Goal: Check status: Check status

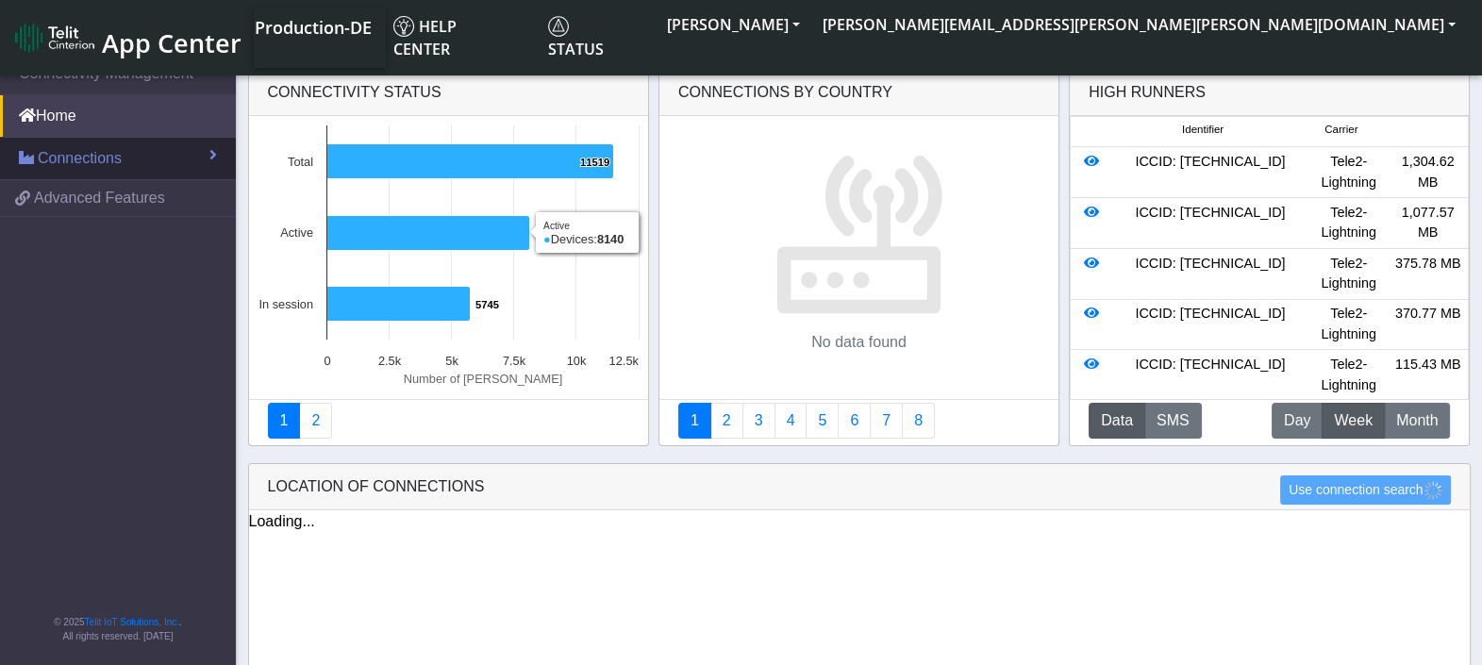
click at [86, 162] on span "Connections" at bounding box center [80, 158] width 84 height 23
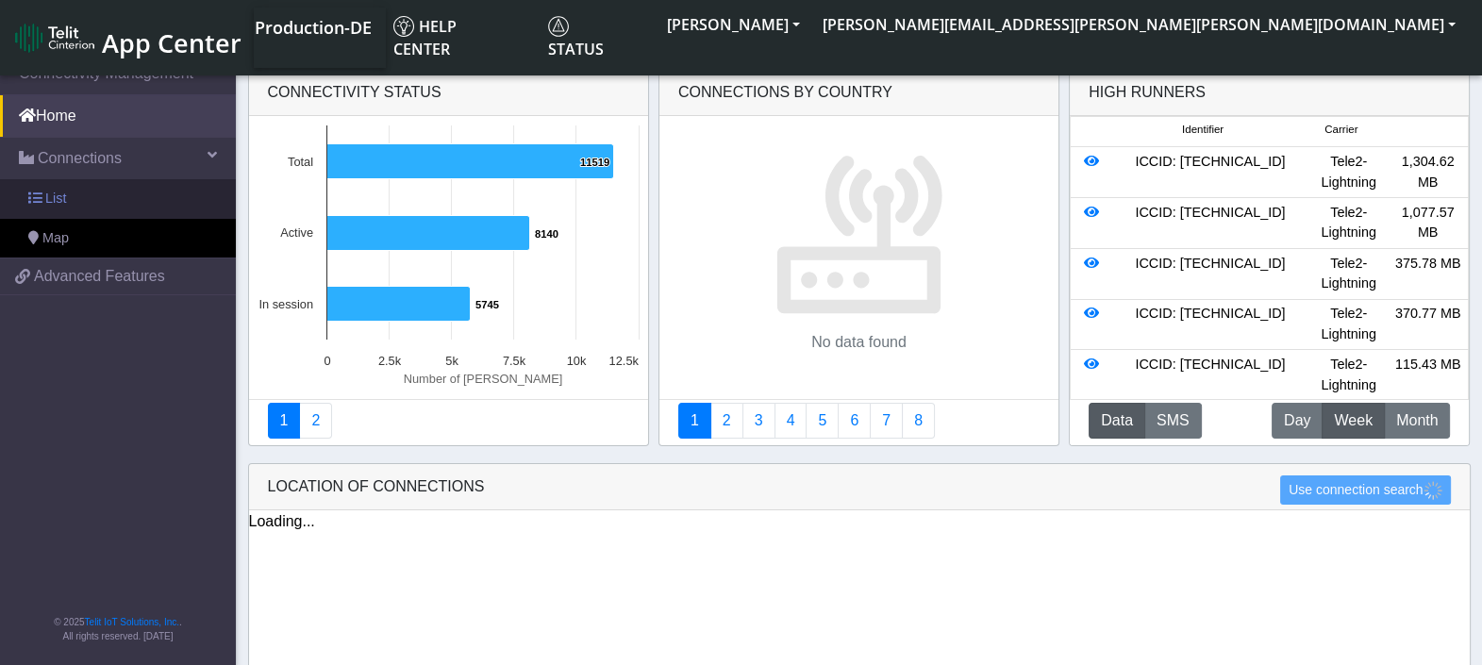
click at [71, 200] on link "List" at bounding box center [118, 199] width 236 height 40
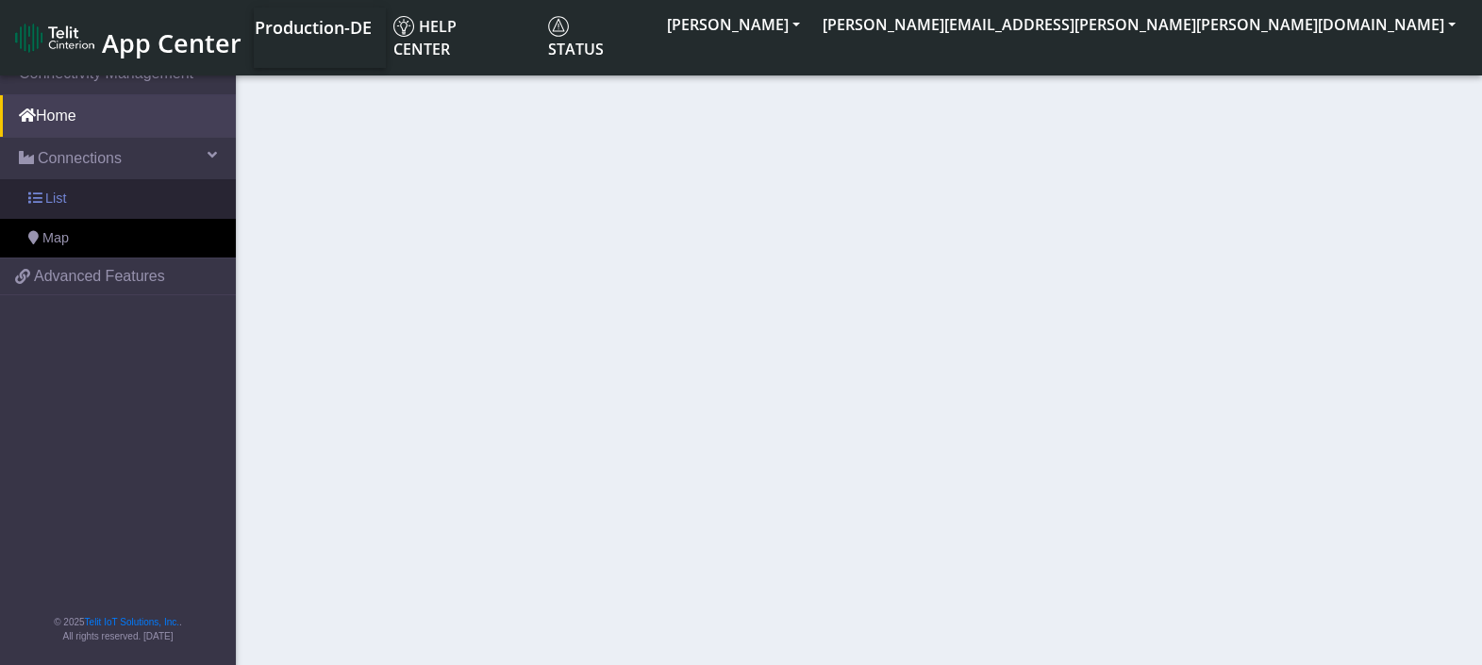
click at [36, 196] on span at bounding box center [34, 198] width 13 height 13
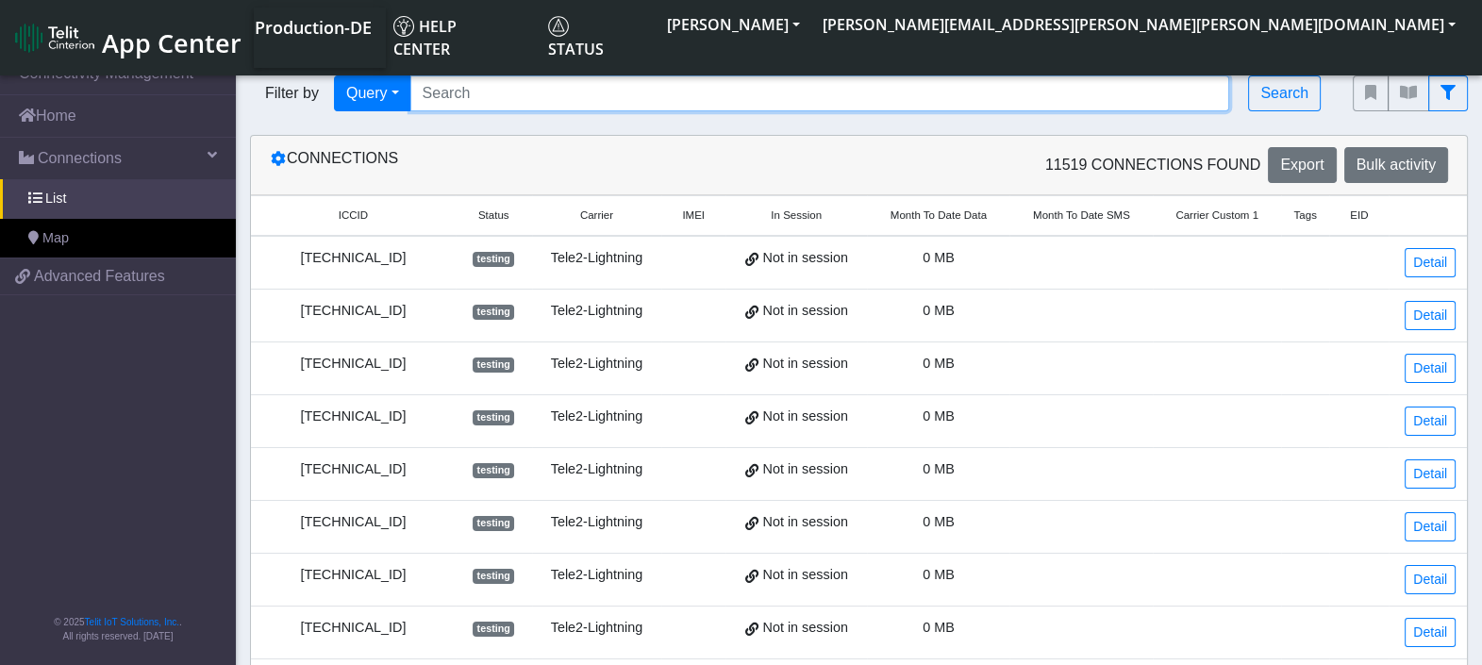
click at [522, 96] on input "Search..." at bounding box center [820, 93] width 820 height 36
paste input "[TECHNICAL_ID]"
type input "[TECHNICAL_ID]"
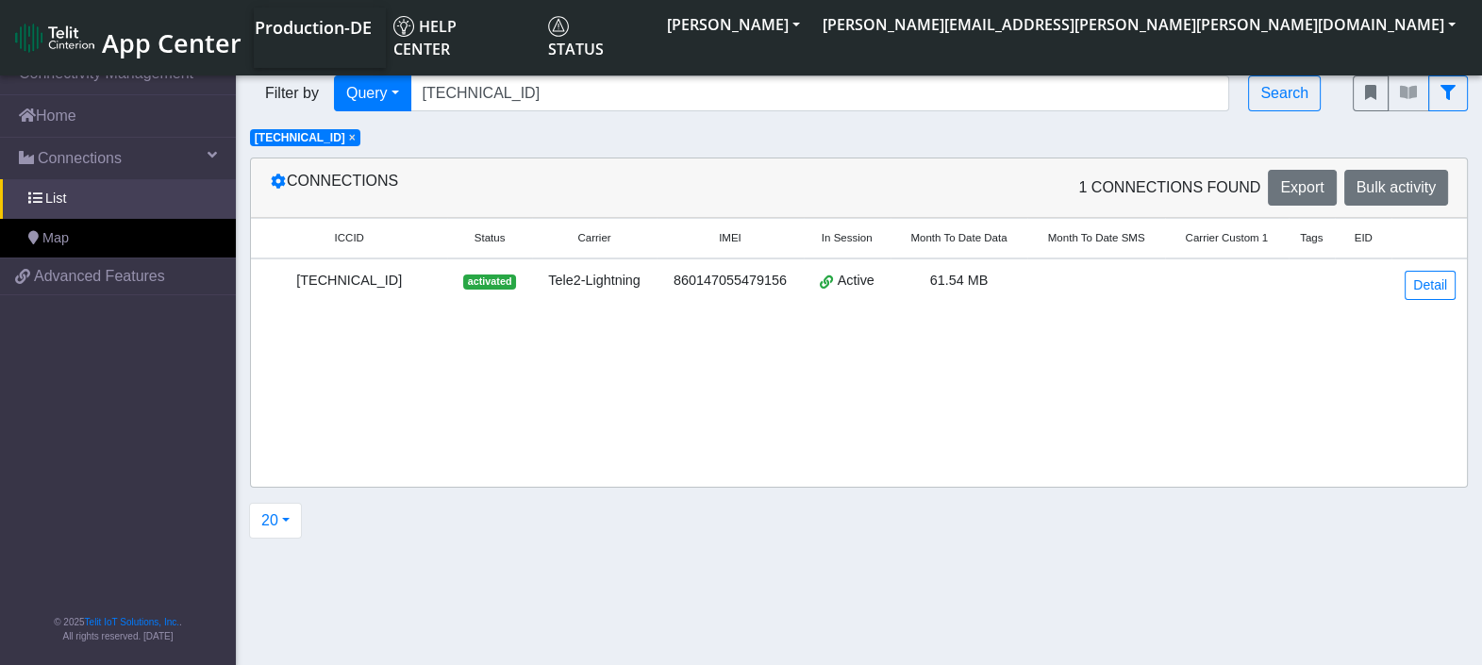
click at [943, 277] on span "61.54 MB" at bounding box center [959, 280] width 58 height 15
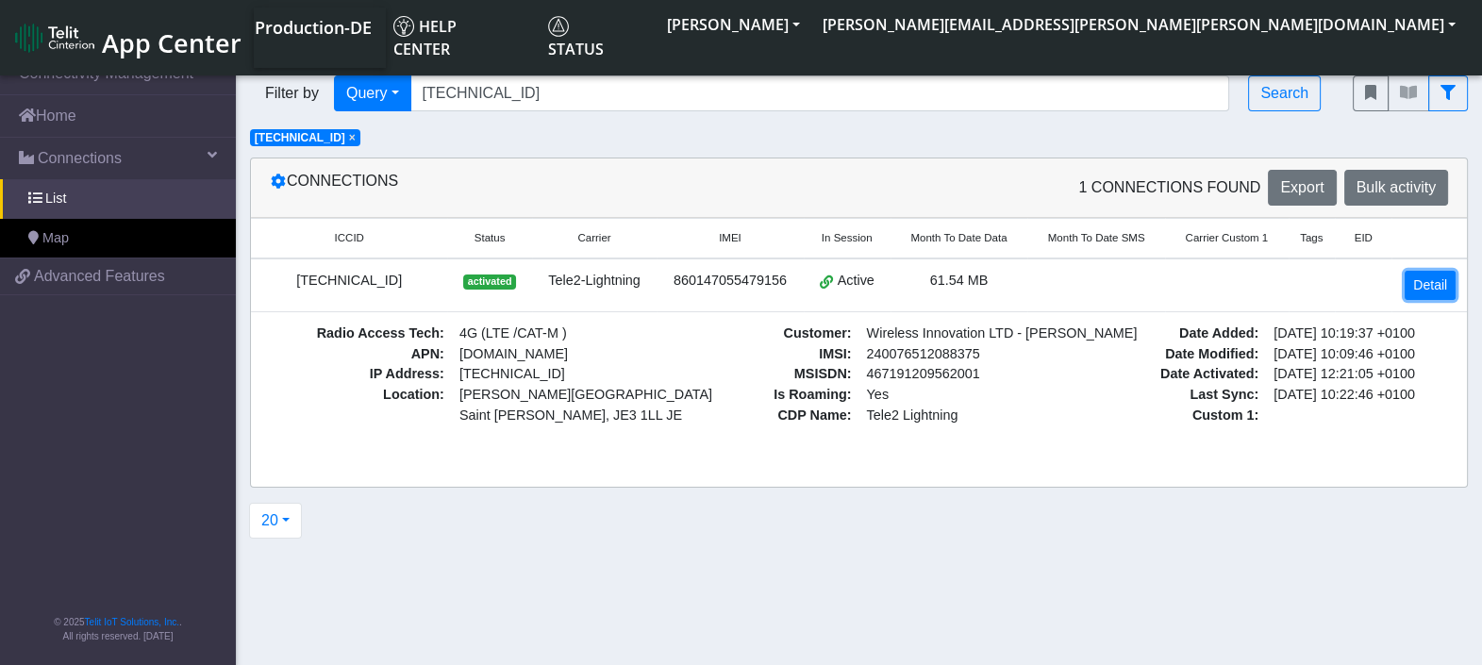
click at [1432, 285] on link "Detail" at bounding box center [1430, 285] width 51 height 29
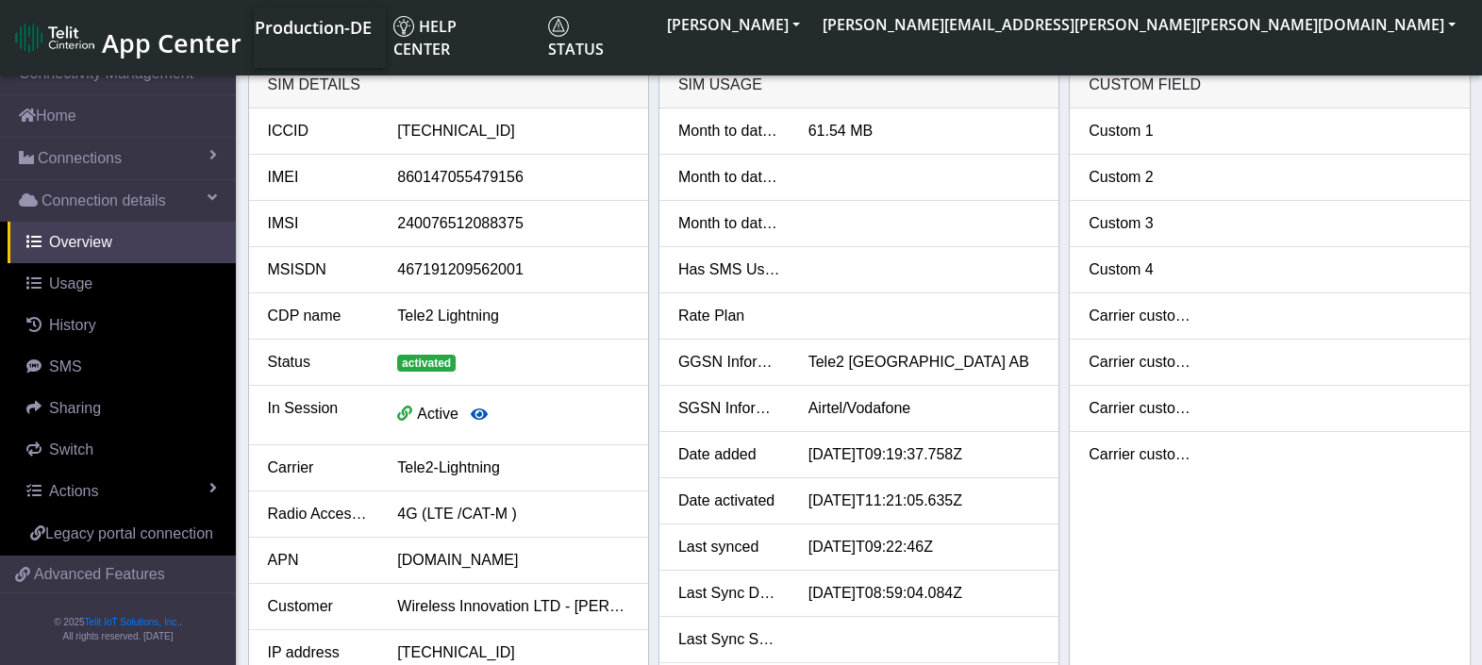
click at [478, 410] on icon "button" at bounding box center [479, 414] width 17 height 15
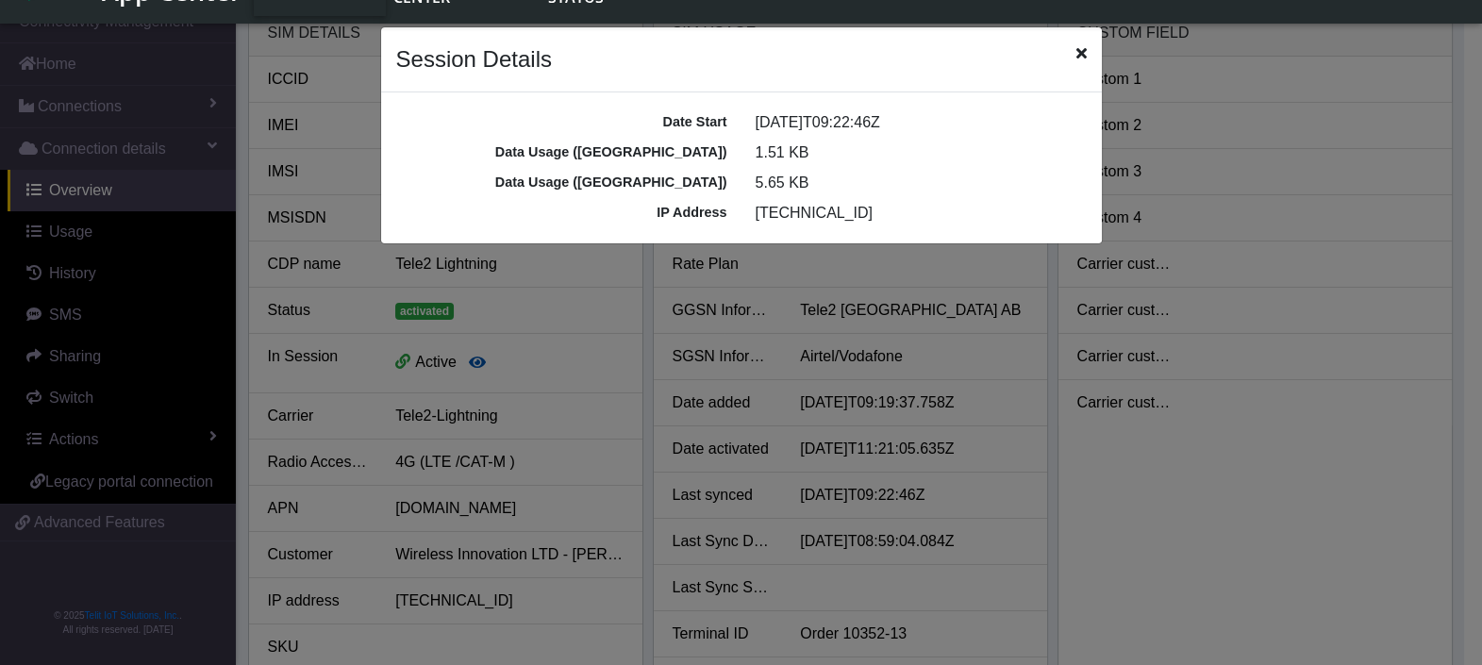
scroll to position [6, 0]
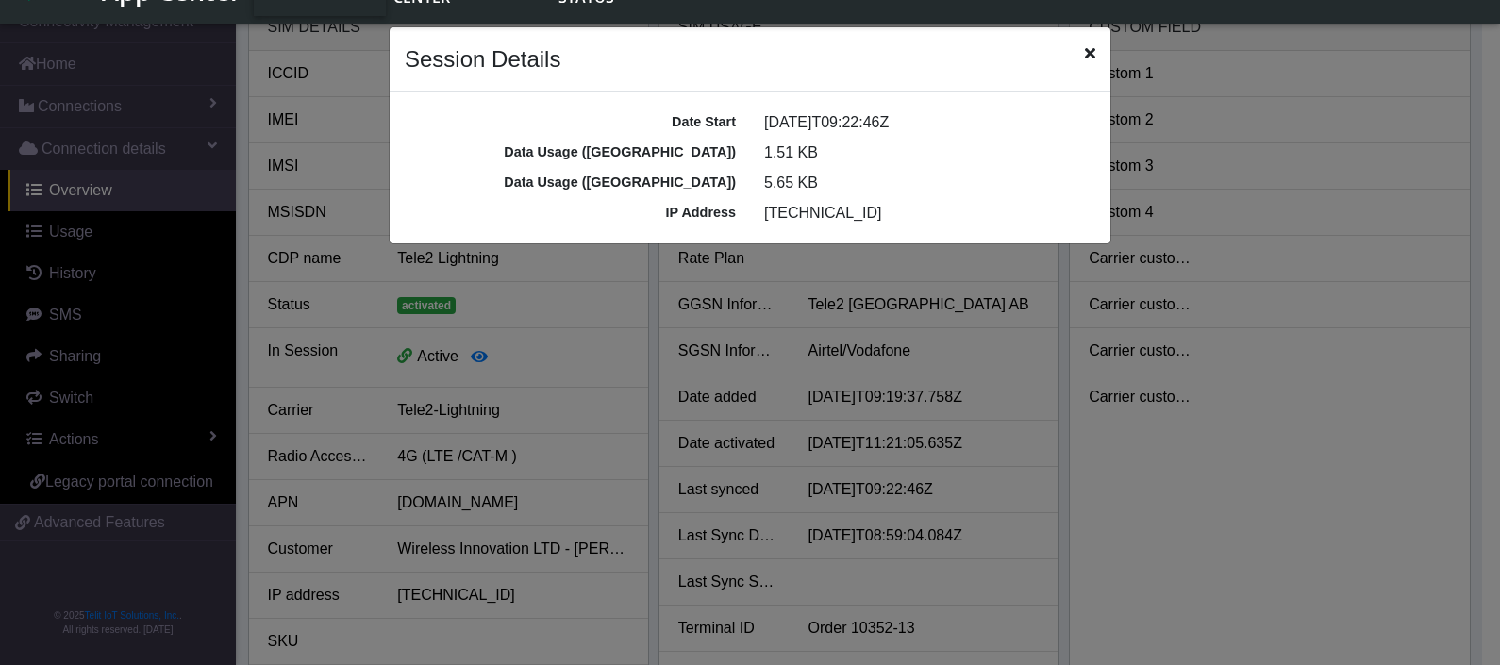
click at [1088, 43] on span "Close" at bounding box center [1090, 53] width 10 height 23
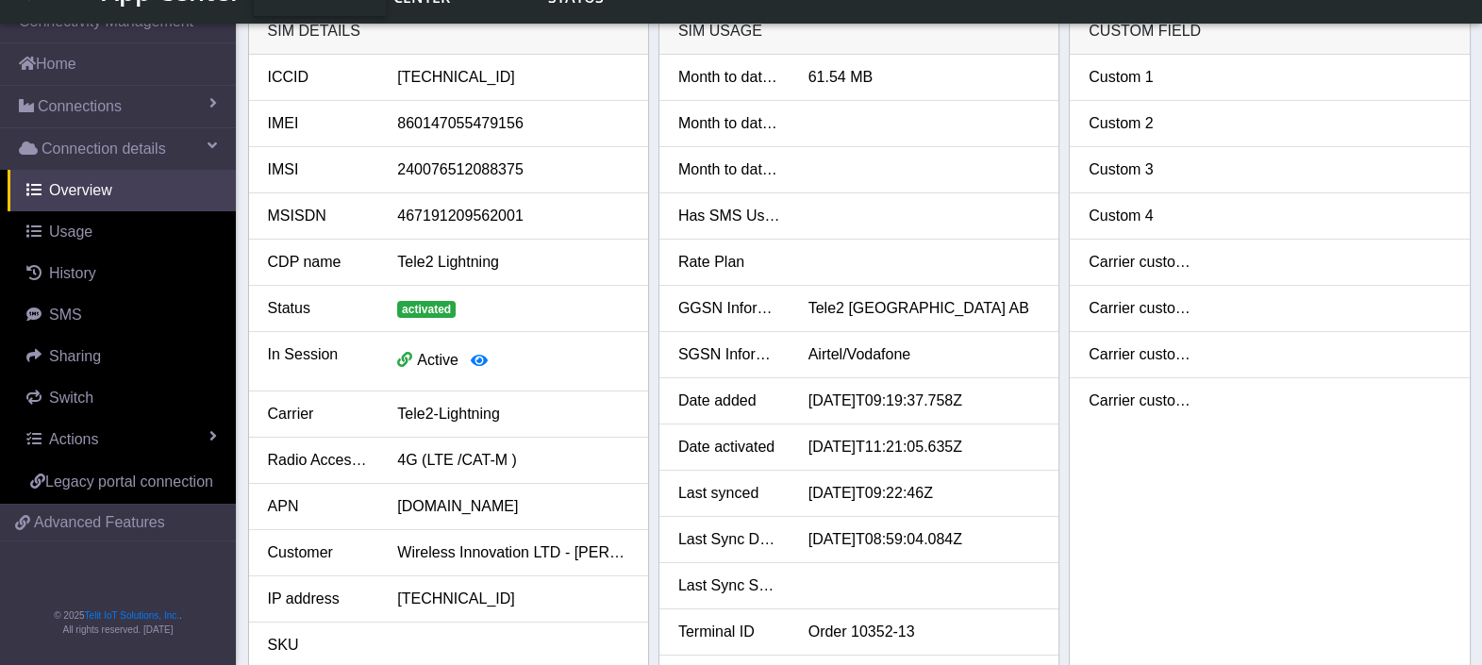
scroll to position [0, 0]
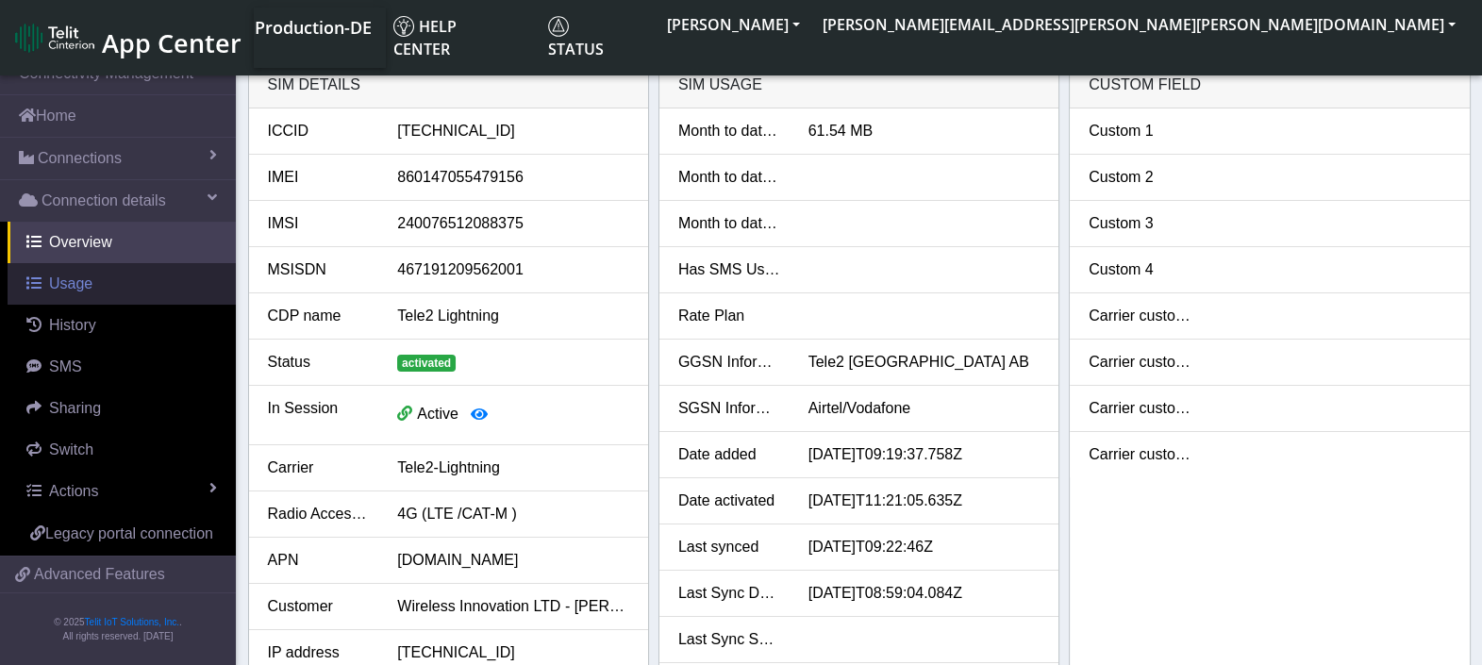
click at [80, 288] on span "Usage" at bounding box center [70, 283] width 43 height 16
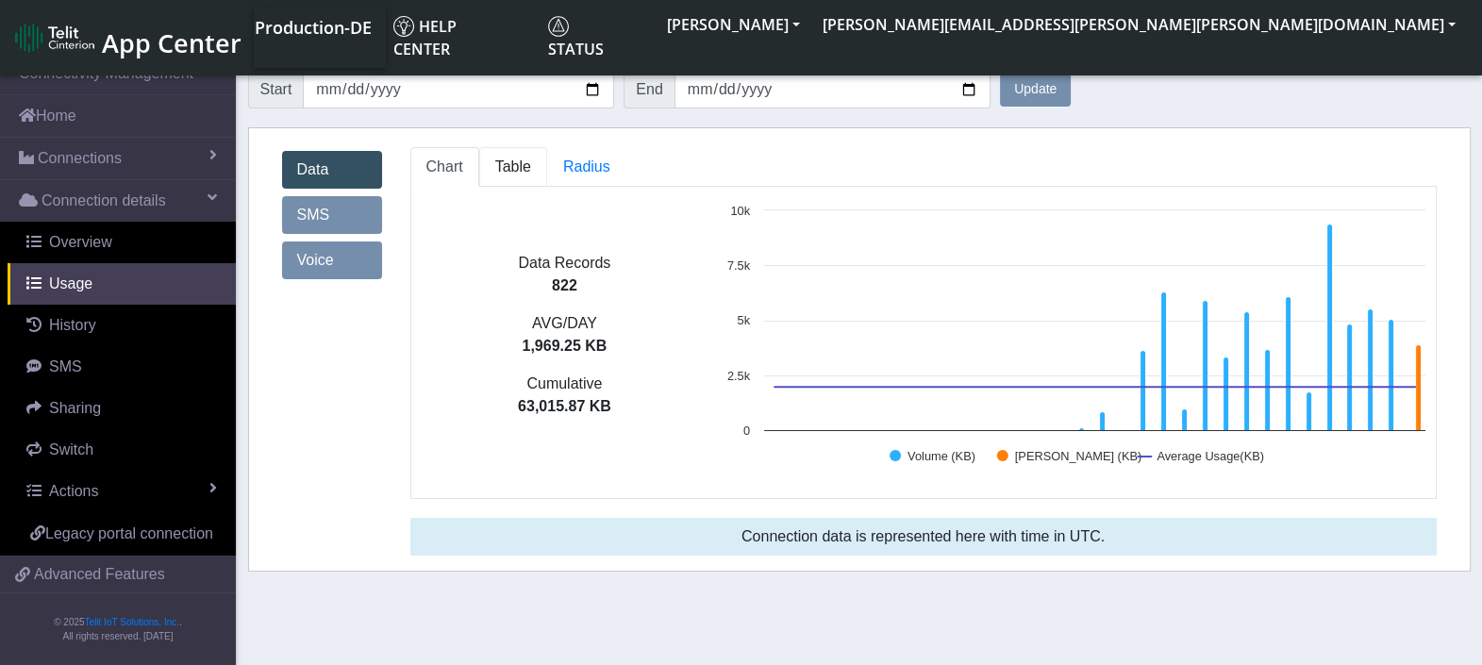
click at [504, 180] on link "Table" at bounding box center [513, 167] width 68 height 40
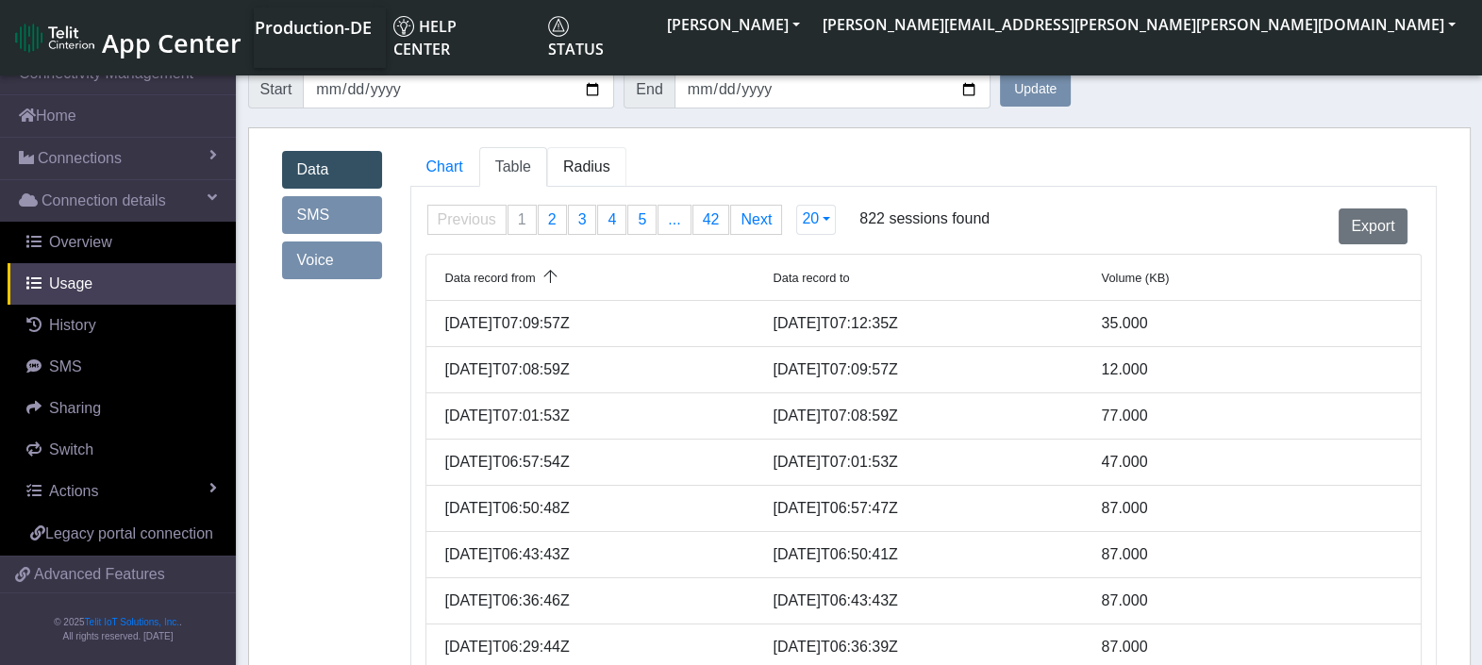
click at [547, 178] on link "Radius" at bounding box center [513, 167] width 68 height 40
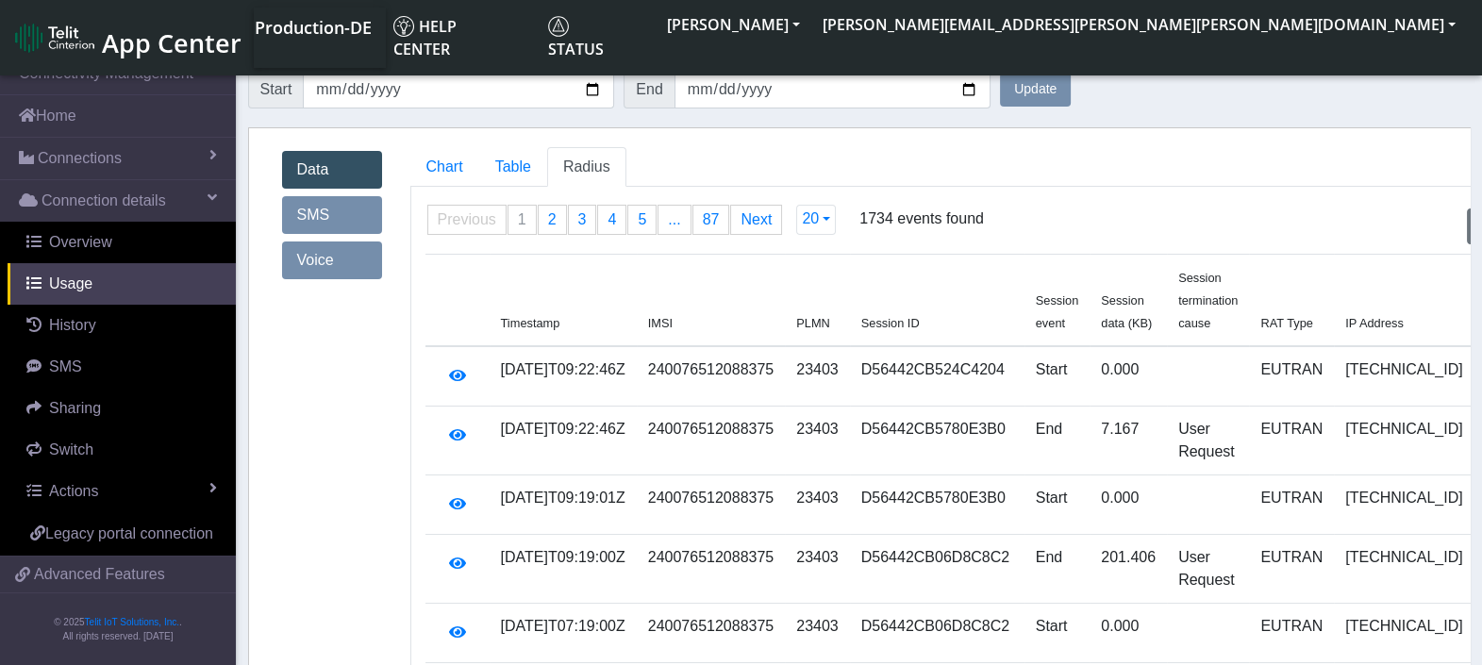
click at [1105, 392] on td "0.000" at bounding box center [1128, 376] width 77 height 60
click at [451, 375] on icon "button" at bounding box center [457, 375] width 17 height 15
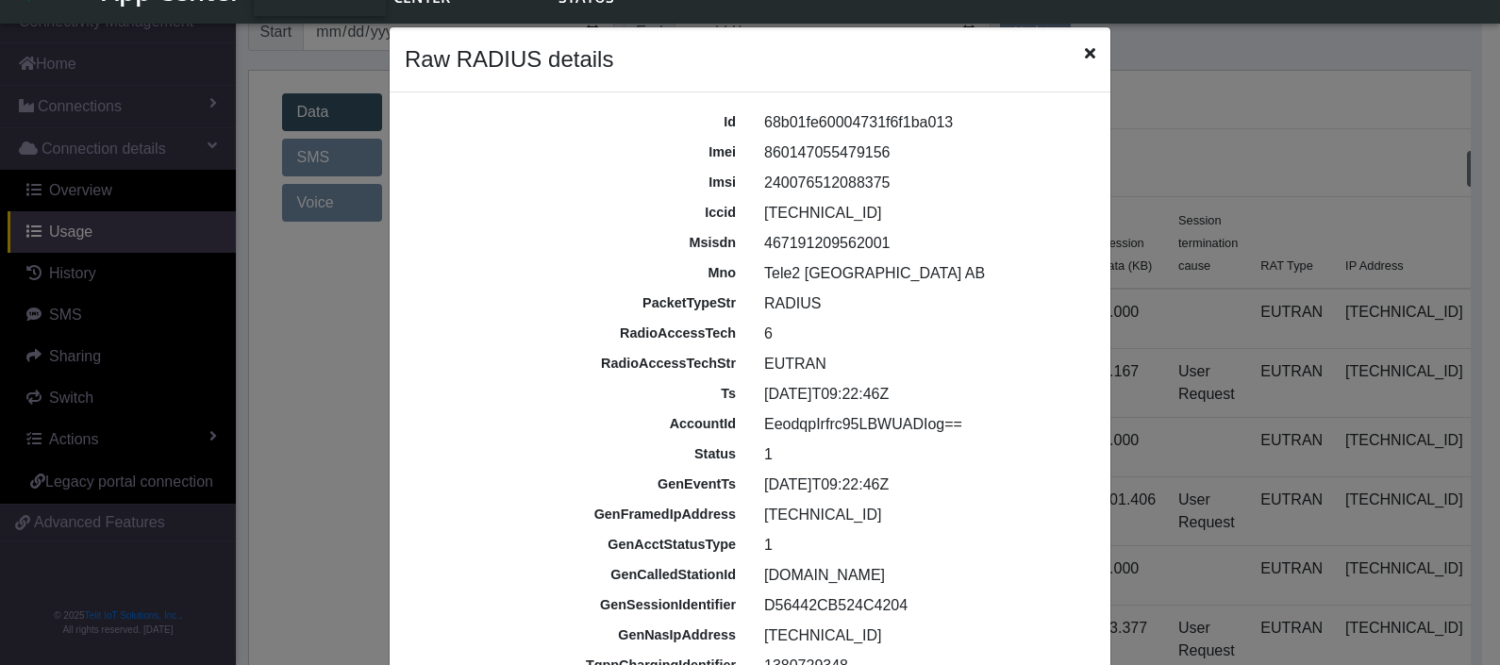
click at [1085, 59] on icon "Close" at bounding box center [1090, 52] width 10 height 15
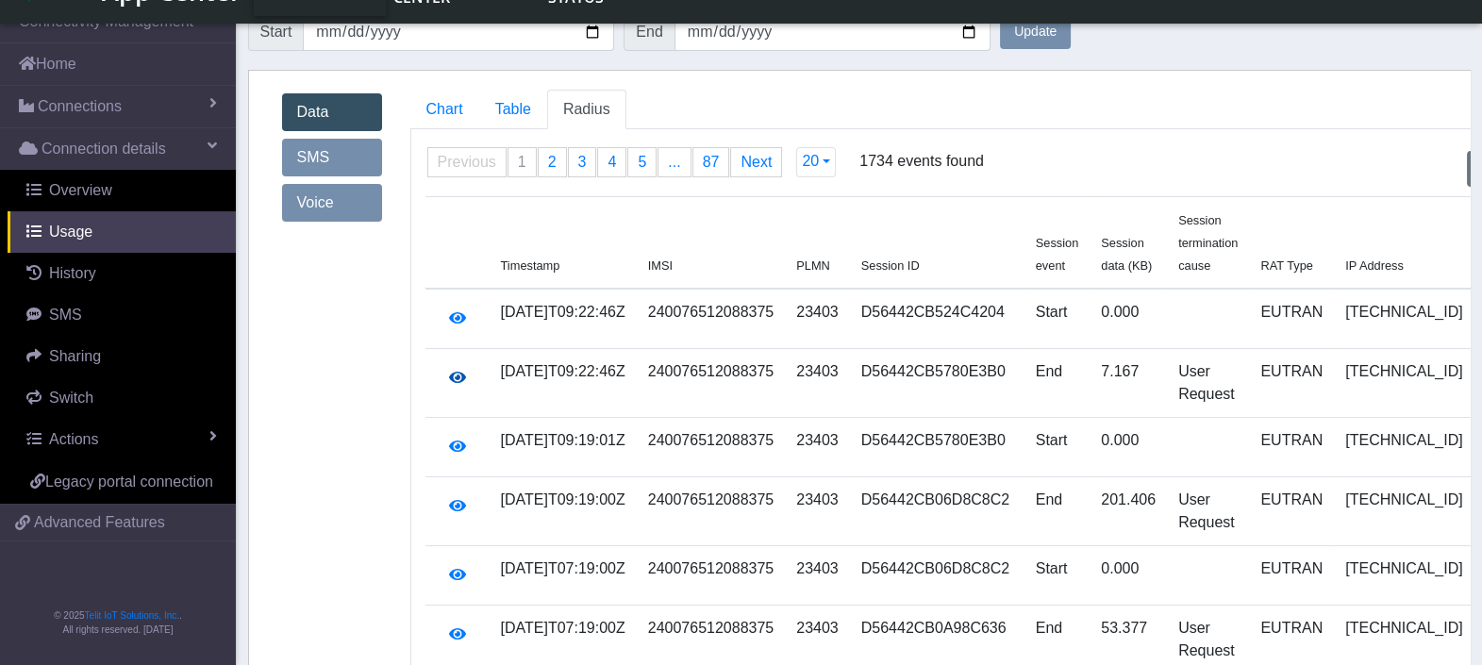
click at [456, 385] on icon "button" at bounding box center [457, 377] width 17 height 15
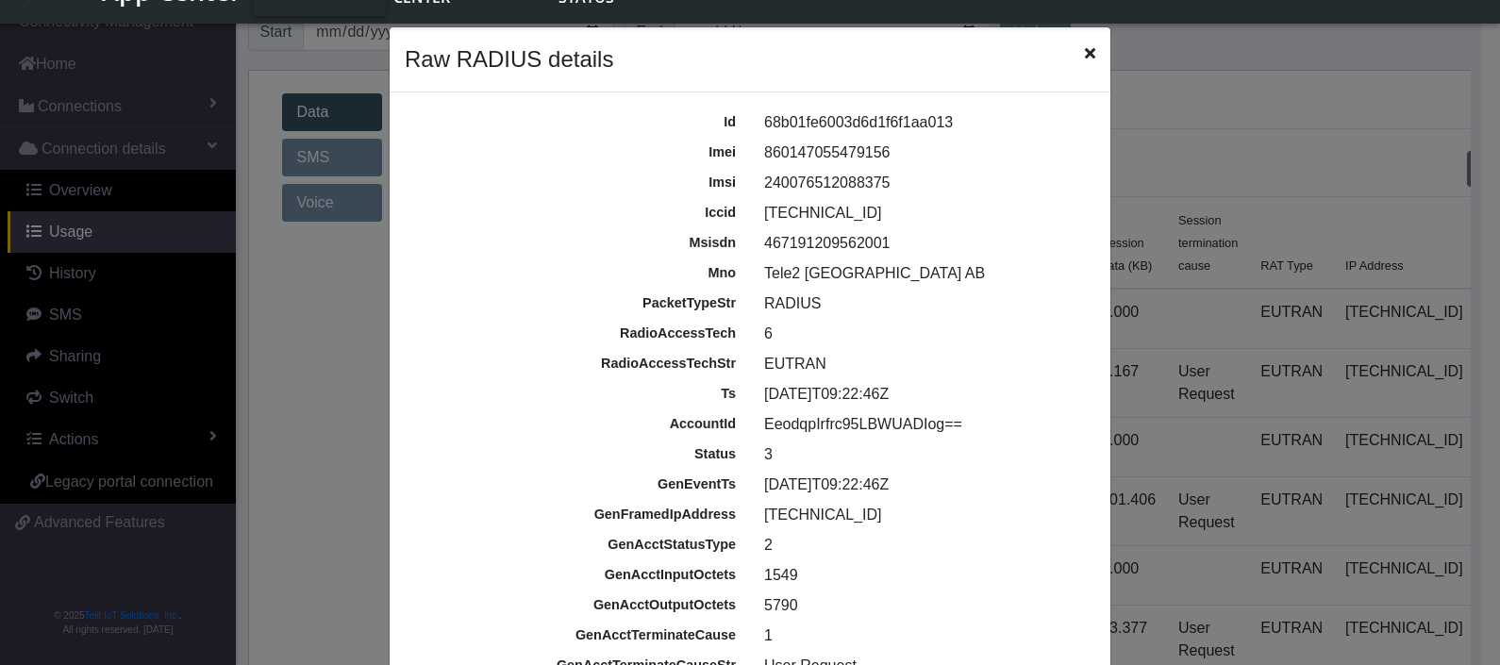
click at [1085, 55] on icon "Close" at bounding box center [1090, 52] width 10 height 15
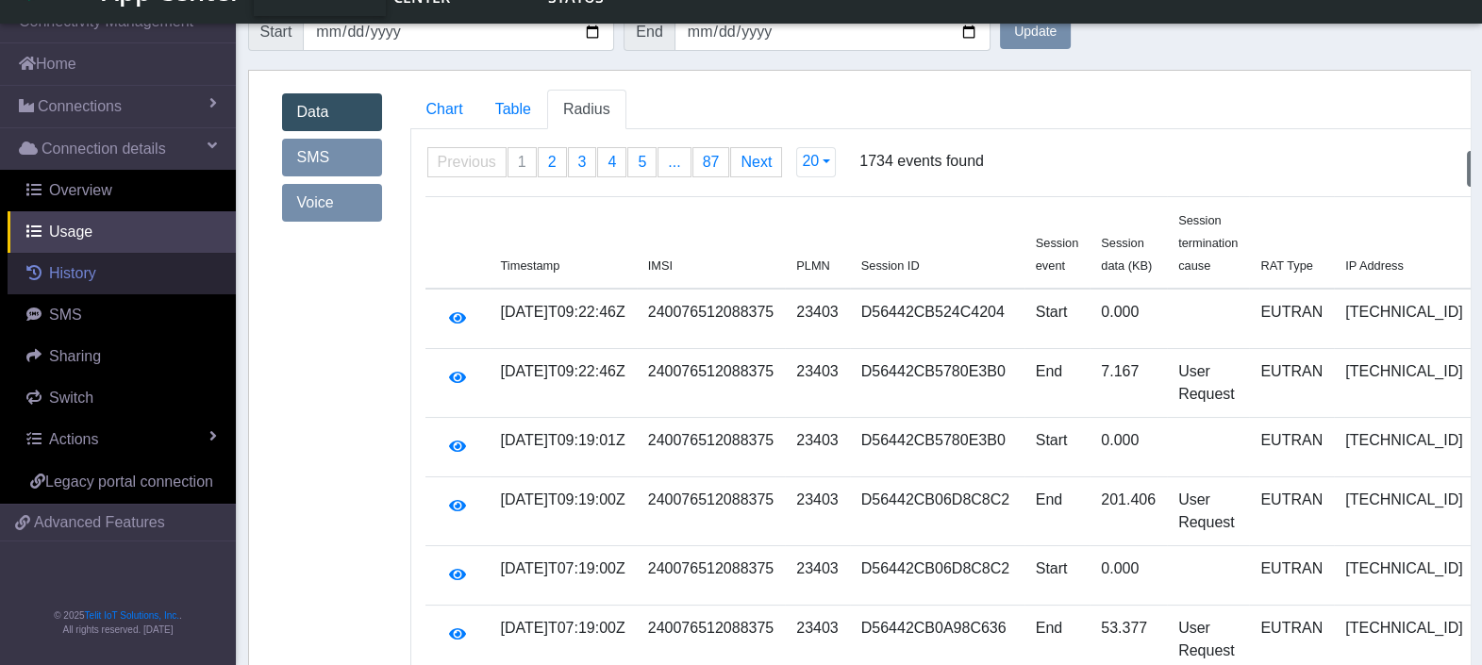
click at [86, 265] on span "History" at bounding box center [72, 273] width 47 height 16
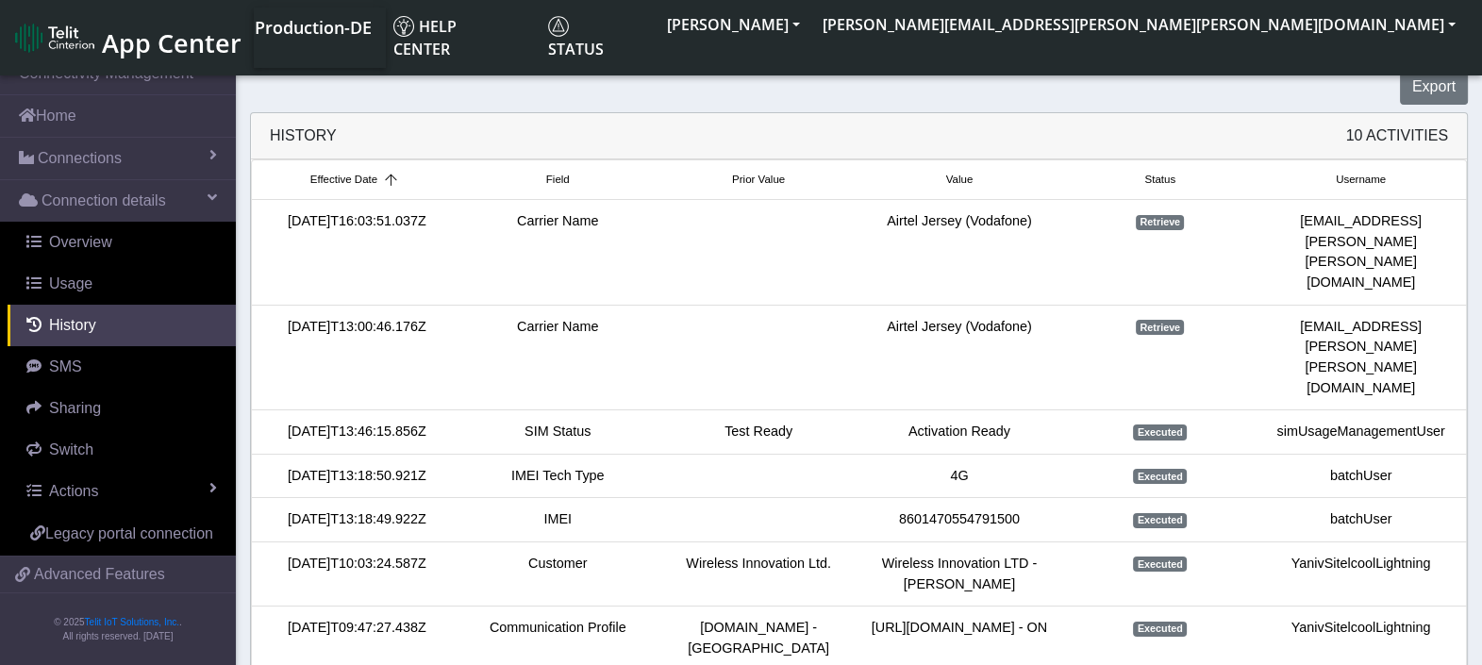
click at [1025, 222] on div "Airtel Jersey (Vodafone)" at bounding box center [959, 251] width 201 height 81
drag, startPoint x: 887, startPoint y: 223, endPoint x: 1036, endPoint y: 225, distance: 149.1
click at [1036, 225] on div "Airtel Jersey (Vodafone)" at bounding box center [959, 251] width 201 height 81
copy div "Airtel Jersey (Vodafone)"
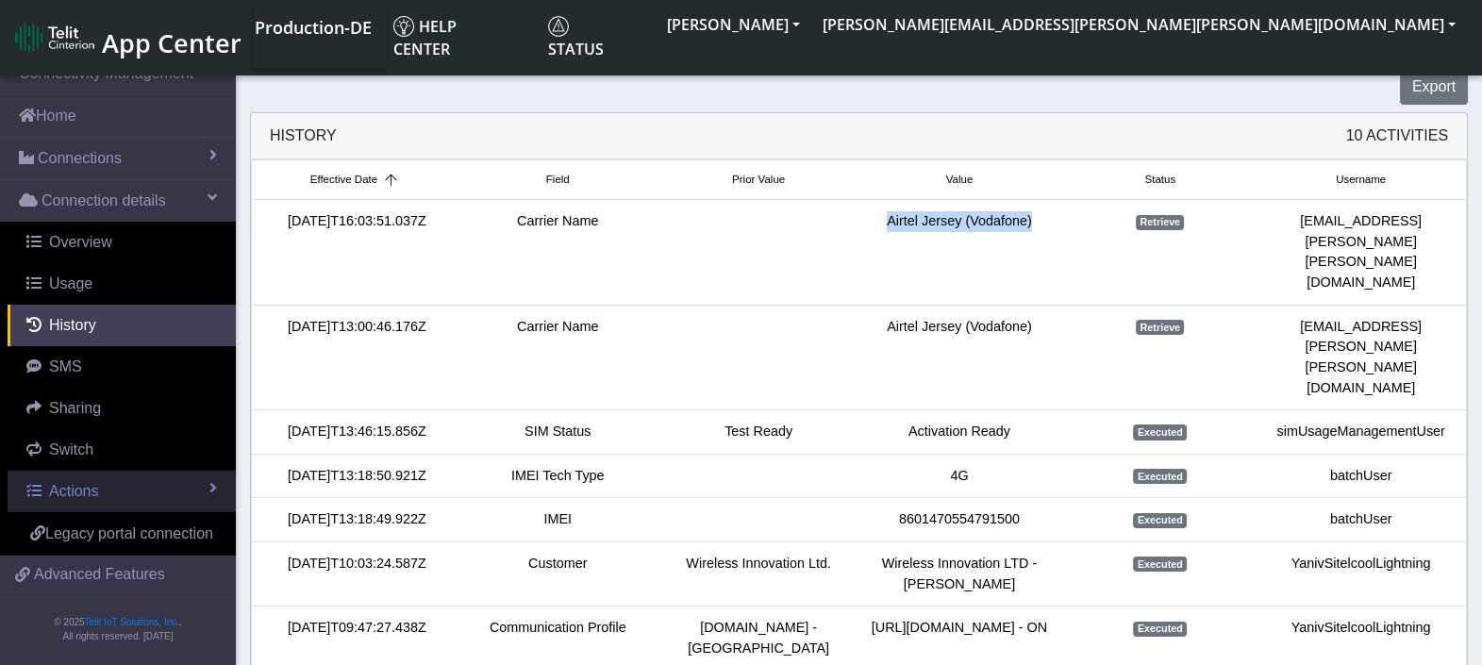
click at [114, 494] on link "Actions" at bounding box center [122, 492] width 228 height 42
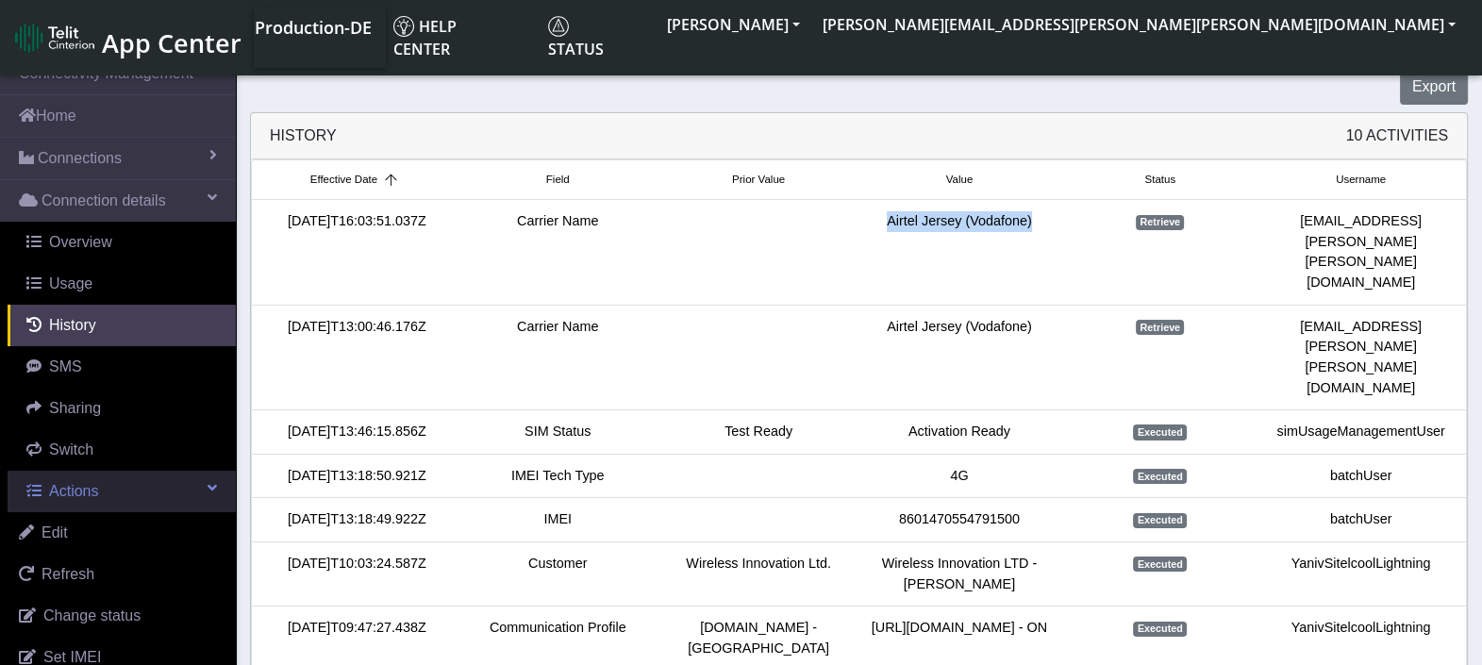
click at [92, 499] on span "Actions" at bounding box center [73, 491] width 49 height 16
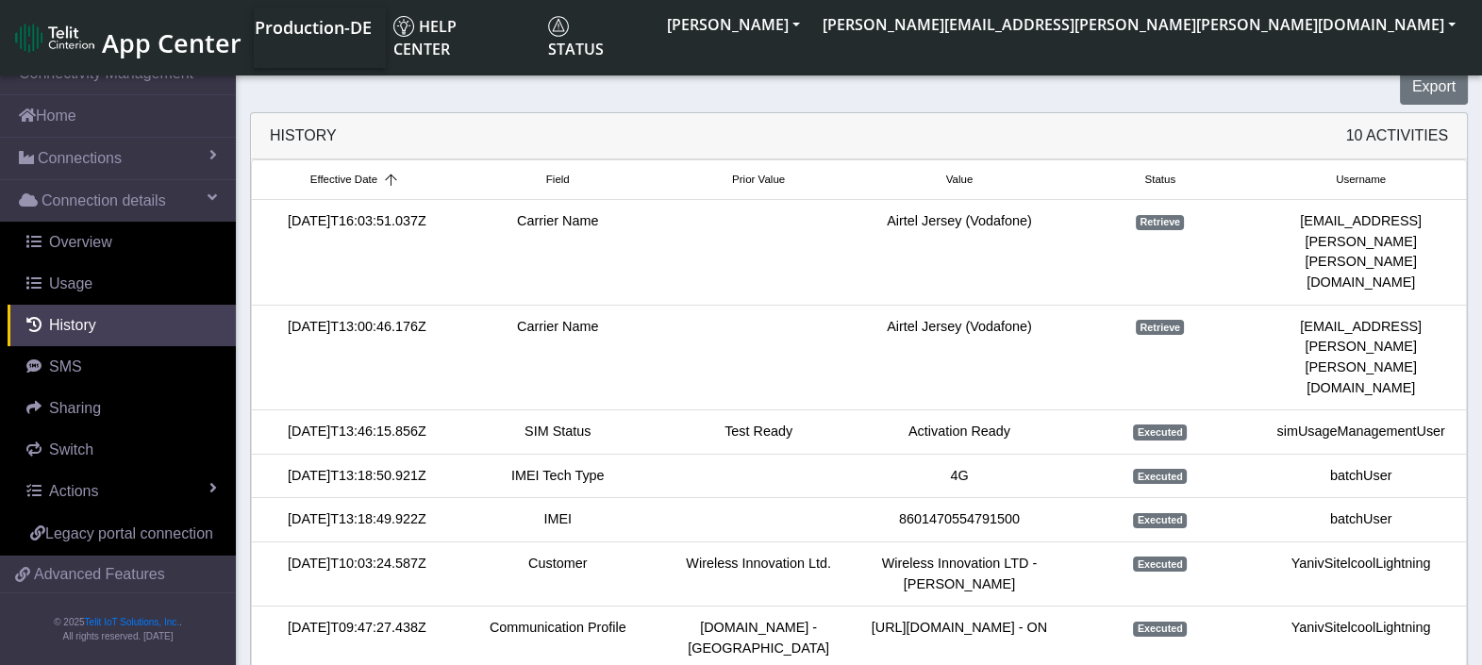
click at [1145, 228] on span "Retrieve" at bounding box center [1160, 222] width 48 height 15
click at [1297, 225] on div "[EMAIL_ADDRESS][PERSON_NAME][PERSON_NAME][DOMAIN_NAME]" at bounding box center [1360, 251] width 201 height 81
click at [86, 250] on span "Overview" at bounding box center [80, 242] width 63 height 16
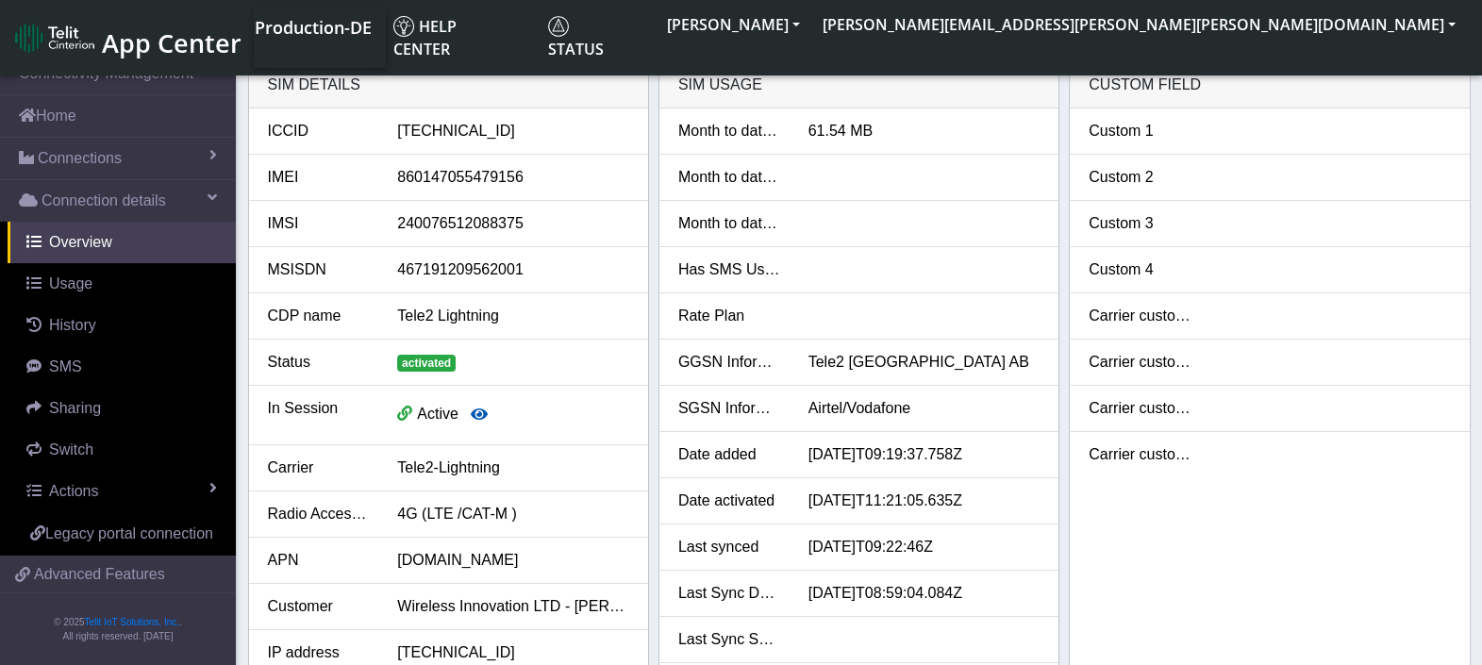
click at [480, 413] on icon "button" at bounding box center [479, 414] width 17 height 15
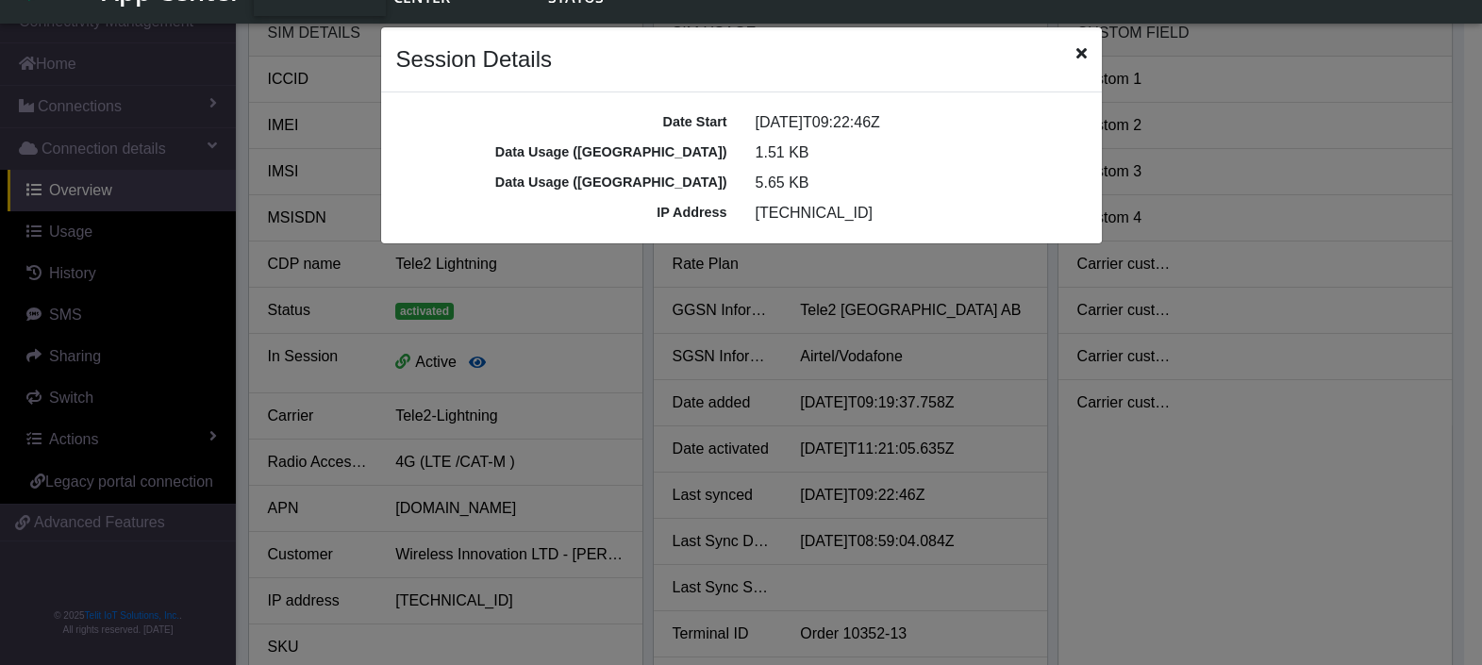
scroll to position [6, 0]
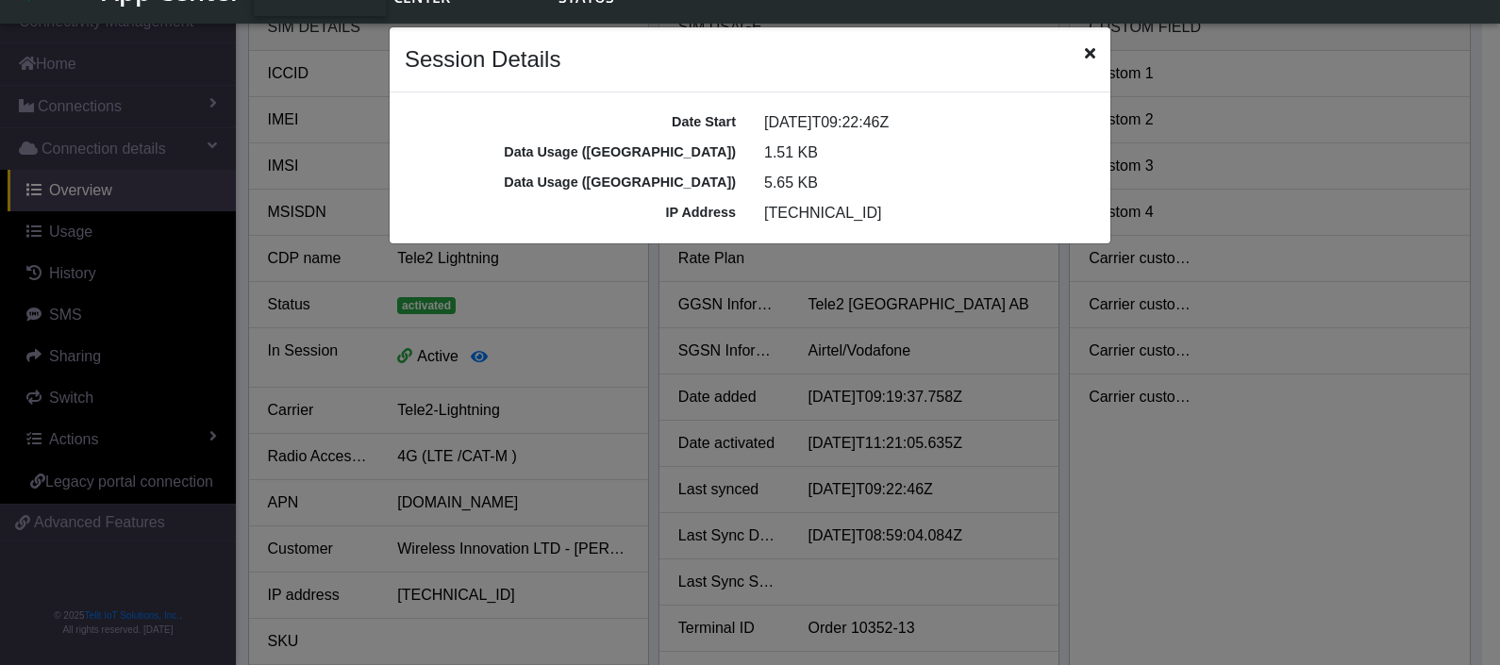
drag, startPoint x: 815, startPoint y: 138, endPoint x: 836, endPoint y: 152, distance: 25.1
click at [823, 146] on div "Data Usage ([GEOGRAPHIC_DATA]) 1.51 KB" at bounding box center [750, 153] width 719 height 30
click at [1082, 57] on div "Session Details" at bounding box center [750, 59] width 721 height 65
click at [1090, 55] on icon "Close" at bounding box center [1090, 52] width 10 height 15
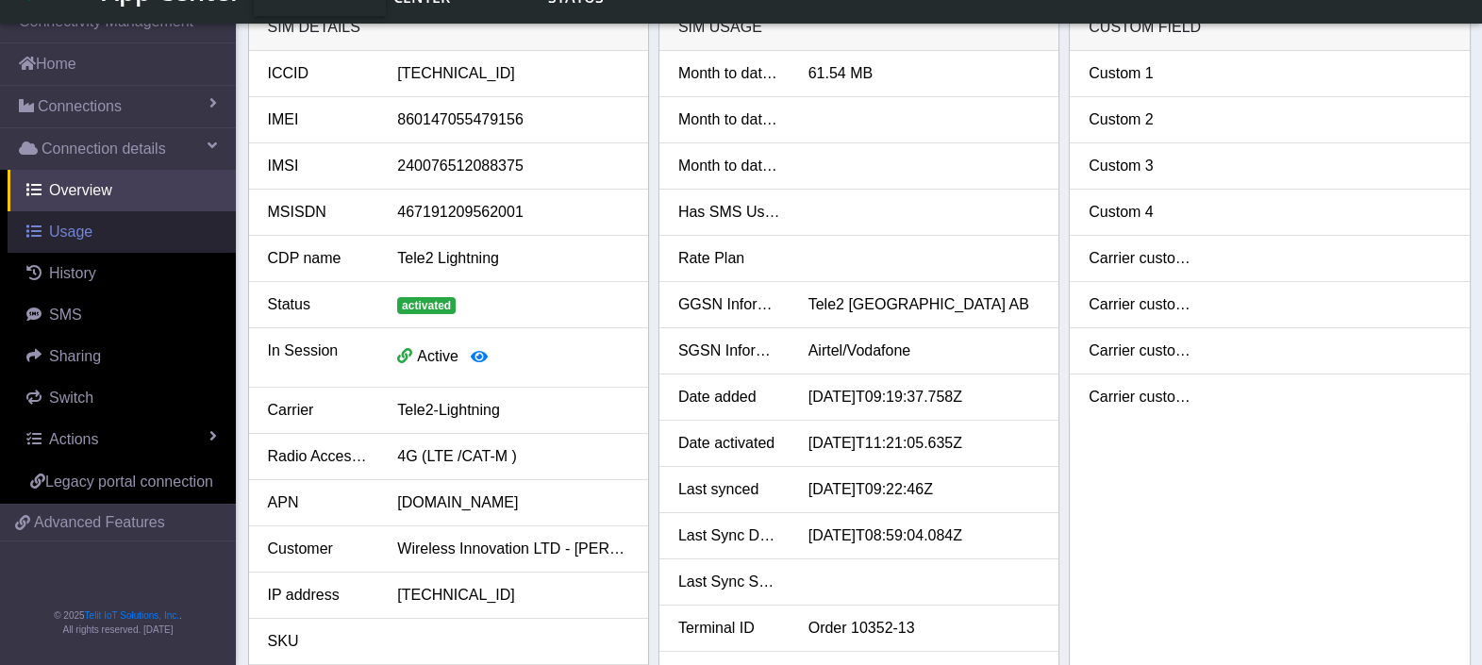
click at [84, 226] on span "Usage" at bounding box center [70, 232] width 43 height 16
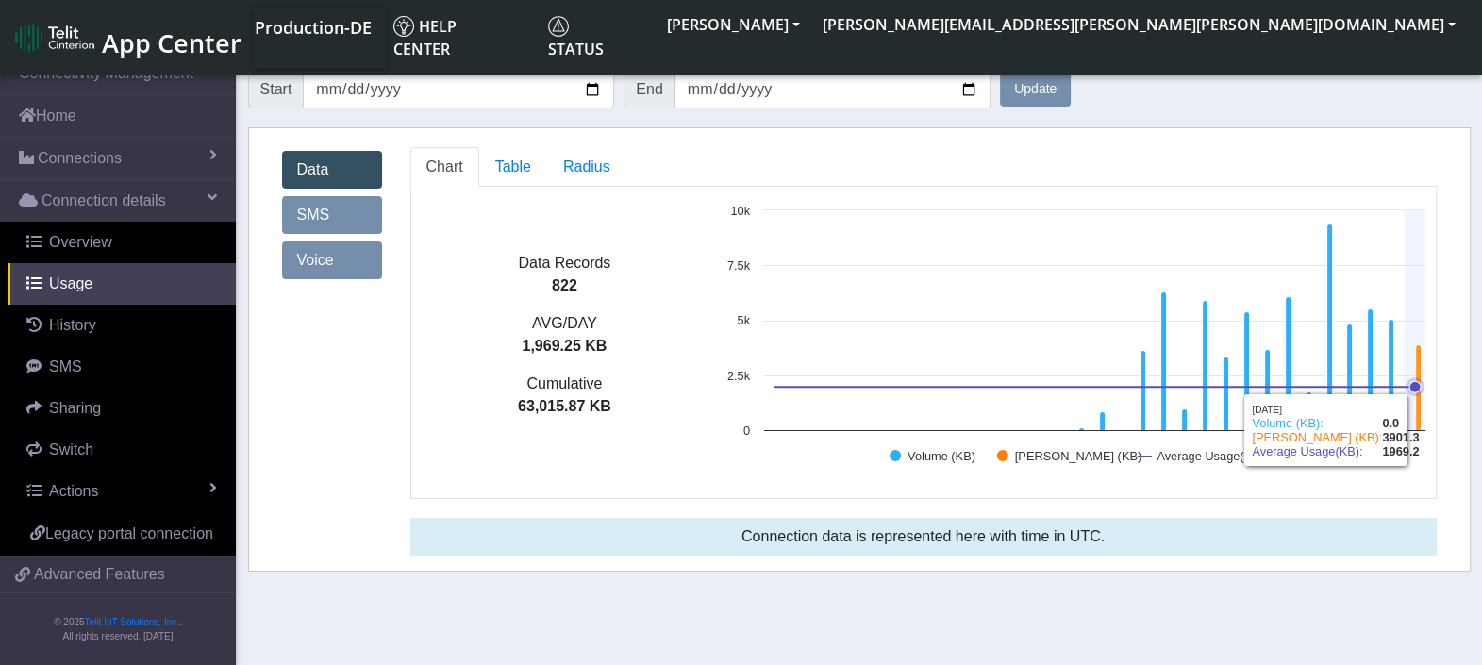
click at [1418, 398] on icon at bounding box center [1419, 388] width 6 height 86
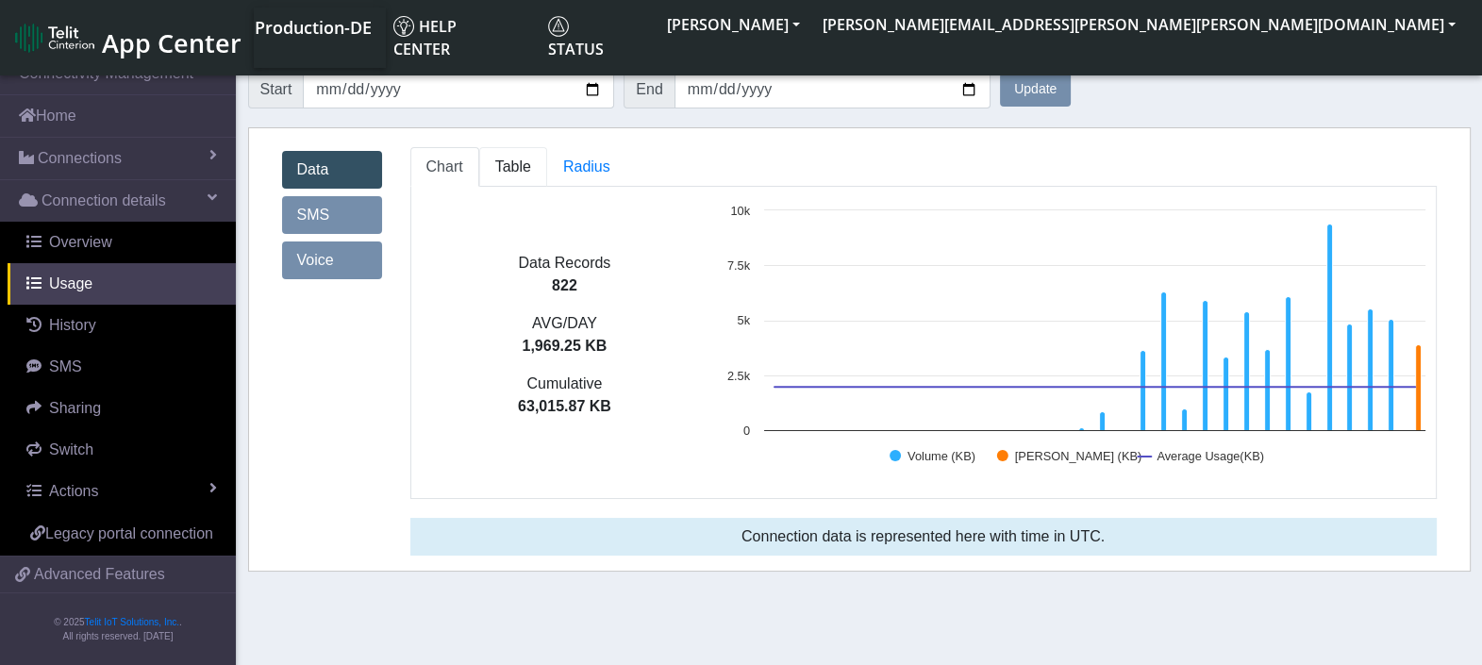
click at [501, 170] on span "Table" at bounding box center [513, 166] width 36 height 16
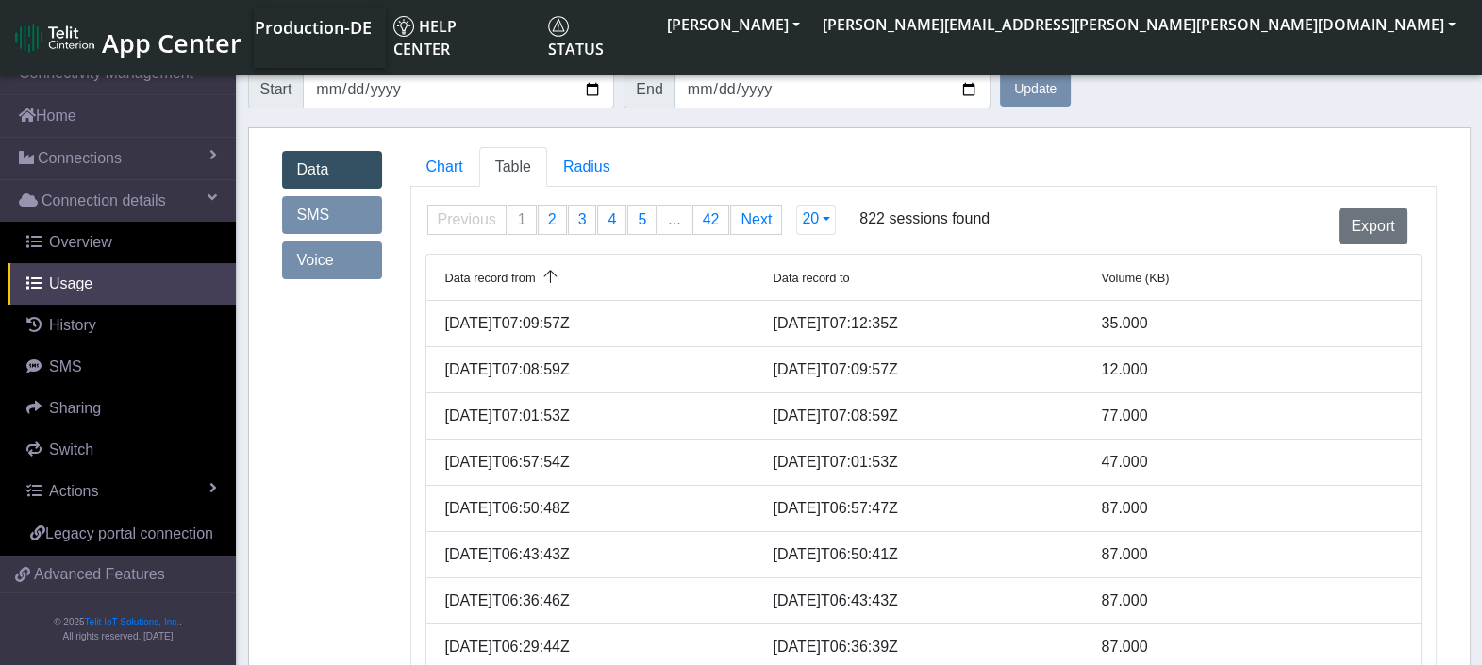
click at [1144, 330] on div "35.000" at bounding box center [1252, 323] width 328 height 23
click at [531, 166] on span "Radius" at bounding box center [513, 166] width 36 height 16
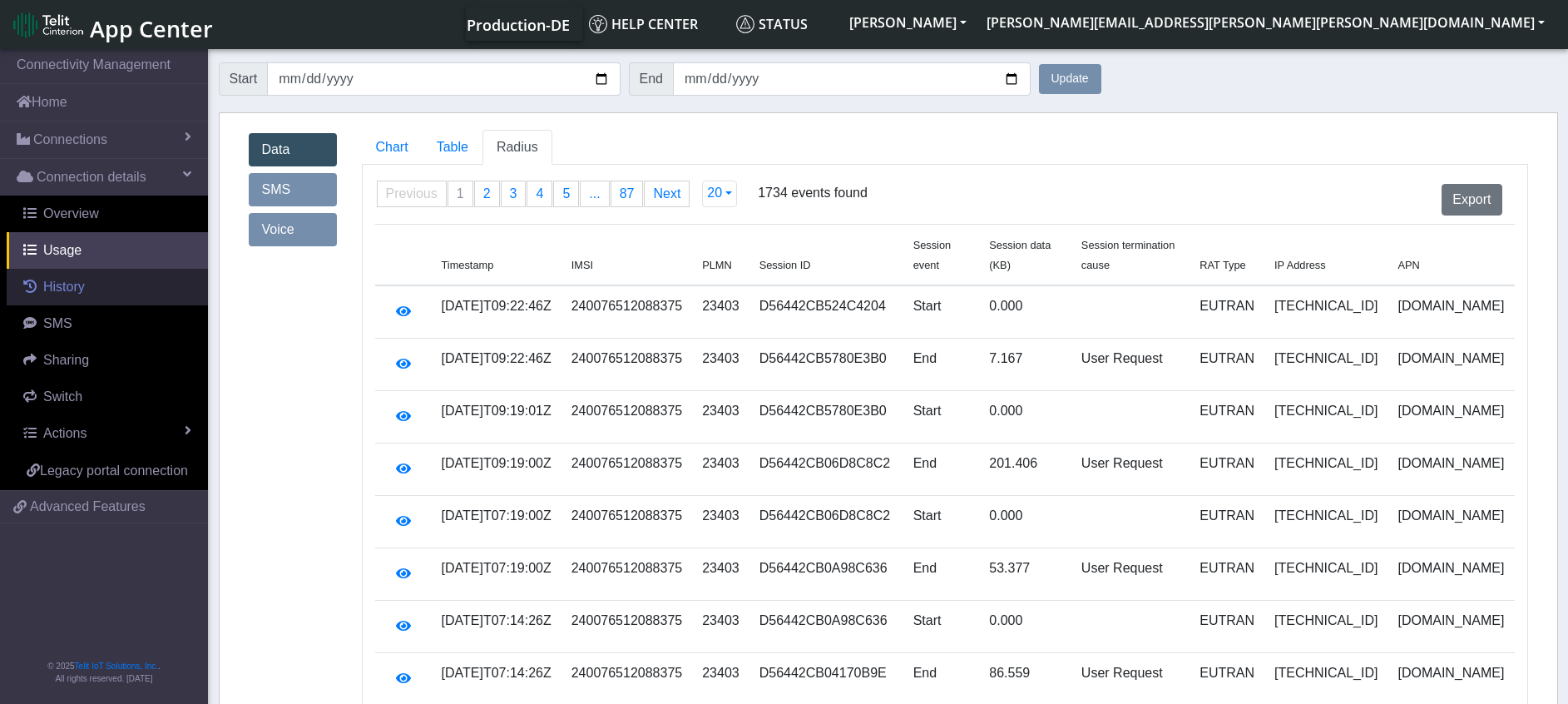
click at [73, 282] on span "History" at bounding box center [63, 287] width 41 height 14
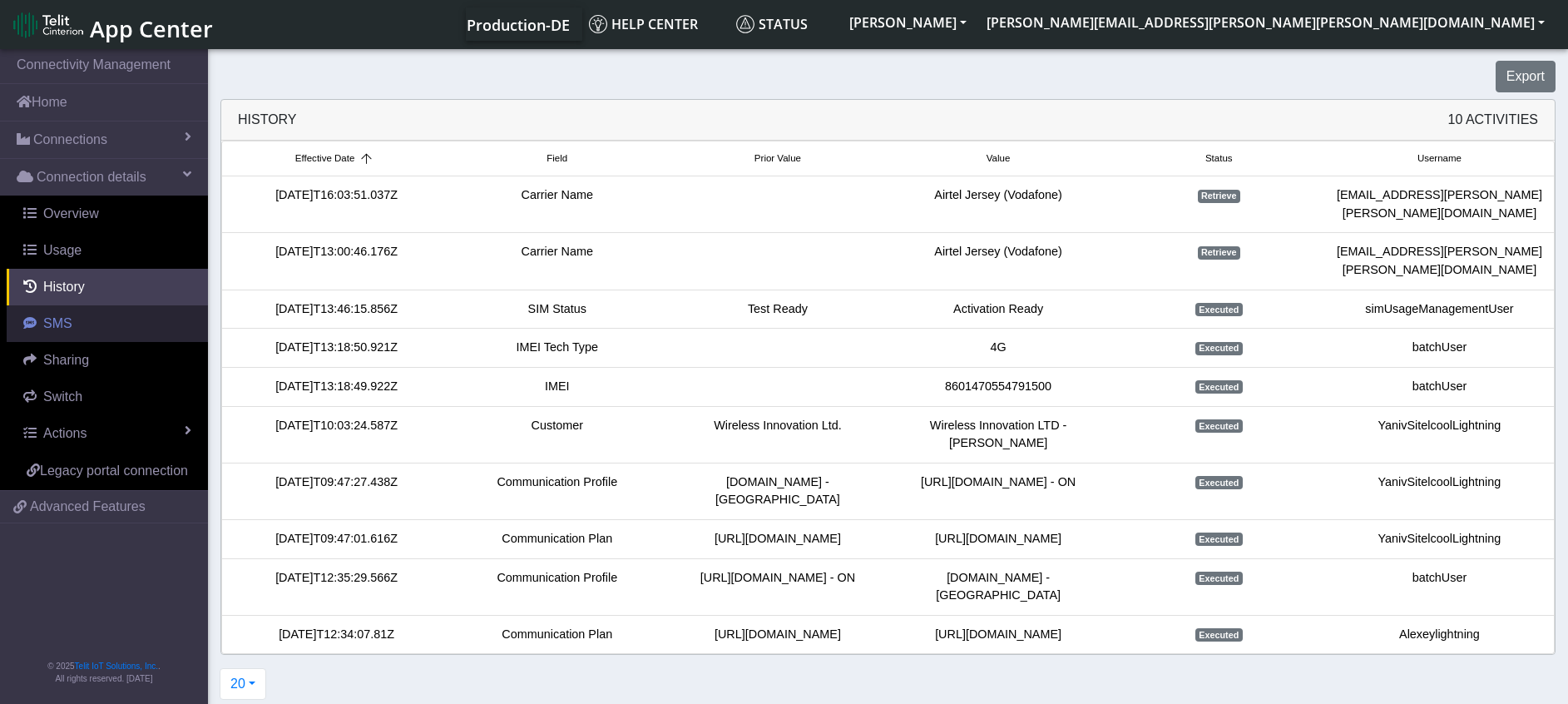
click at [82, 318] on link "SMS" at bounding box center [108, 324] width 201 height 37
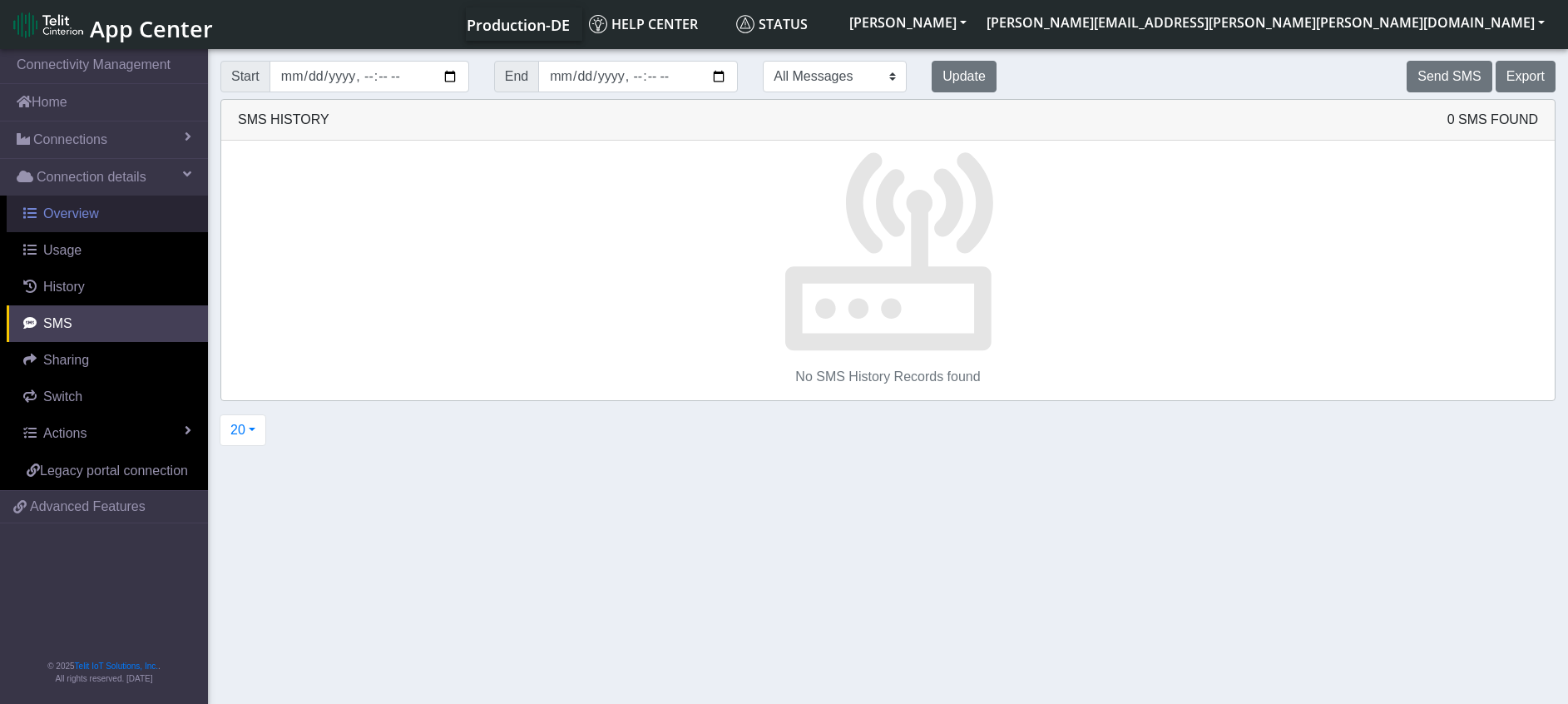
click at [96, 206] on span "Overview" at bounding box center [71, 213] width 56 height 14
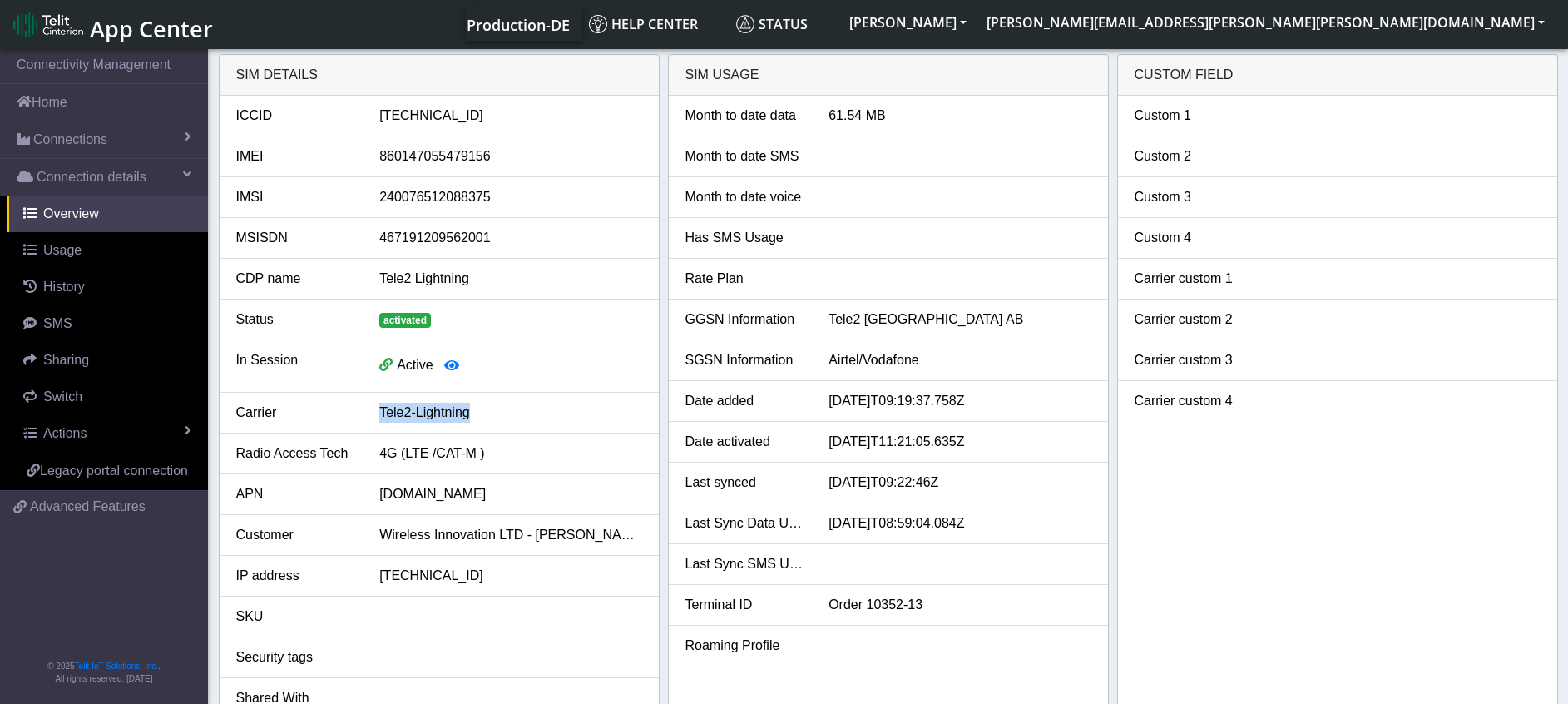
drag, startPoint x: 380, startPoint y: 417, endPoint x: 492, endPoint y: 410, distance: 112.2
click at [492, 410] on div "Tele2-Lightning" at bounding box center [510, 413] width 287 height 20
drag, startPoint x: 492, startPoint y: 410, endPoint x: 462, endPoint y: 448, distance: 48.4
click at [469, 436] on li "Radio Access Tech 4G (LTE /CAT-M )" at bounding box center [439, 454] width 439 height 41
drag, startPoint x: 826, startPoint y: 363, endPoint x: 945, endPoint y: 361, distance: 119.0
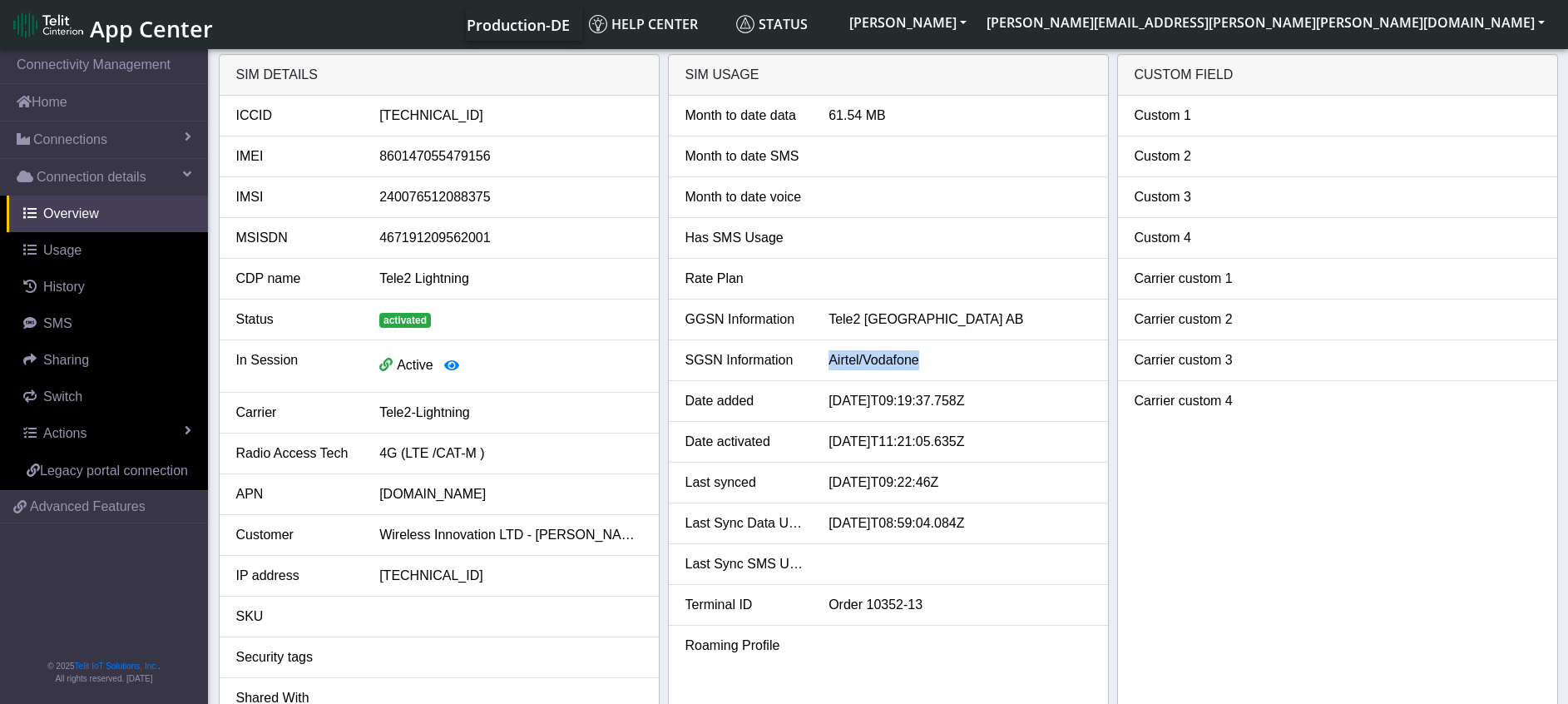
click at [945, 361] on div "Airtel/Vodafone" at bounding box center [959, 360] width 287 height 20
